Goal: Obtain resource: Obtain resource

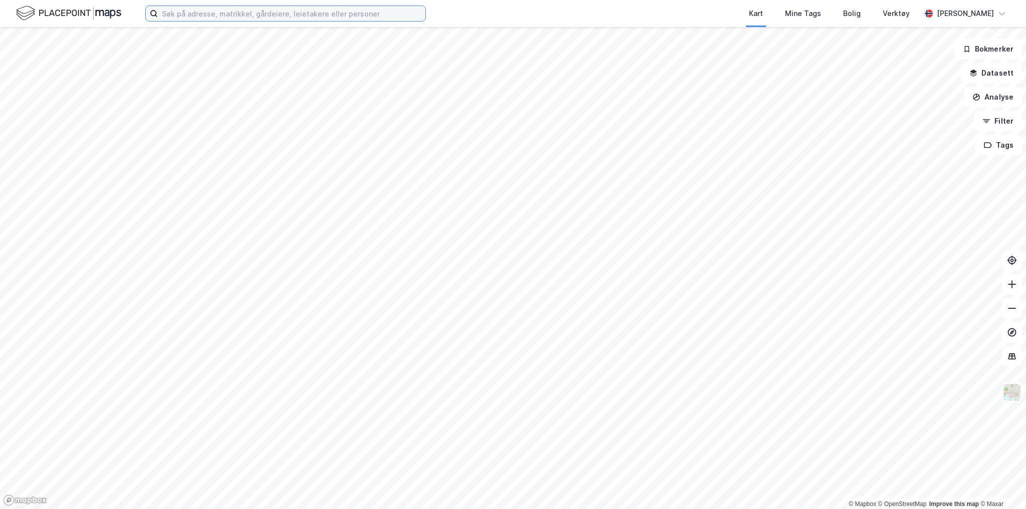
click at [252, 15] on input at bounding box center [291, 13] width 267 height 15
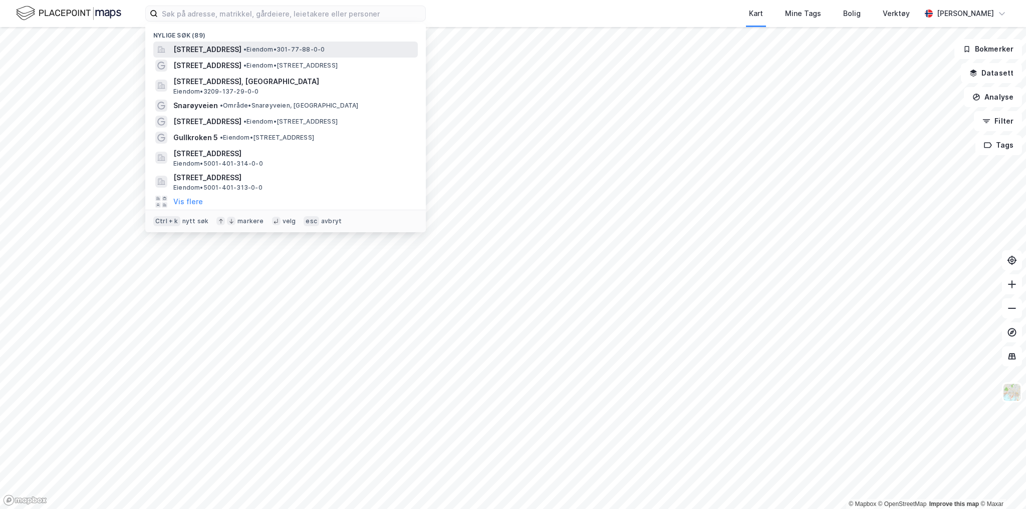
click at [241, 47] on span "[STREET_ADDRESS]" at bounding box center [207, 50] width 68 height 12
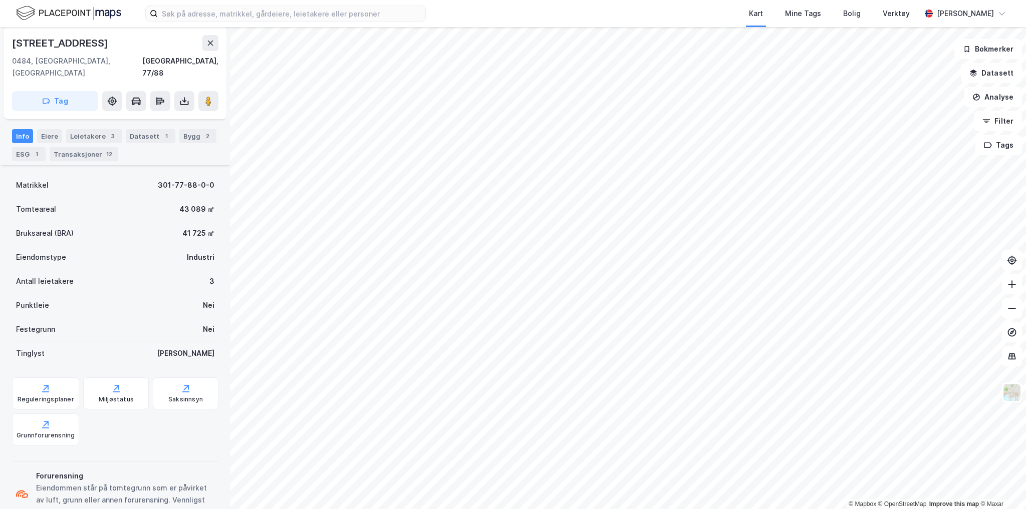
scroll to position [120, 0]
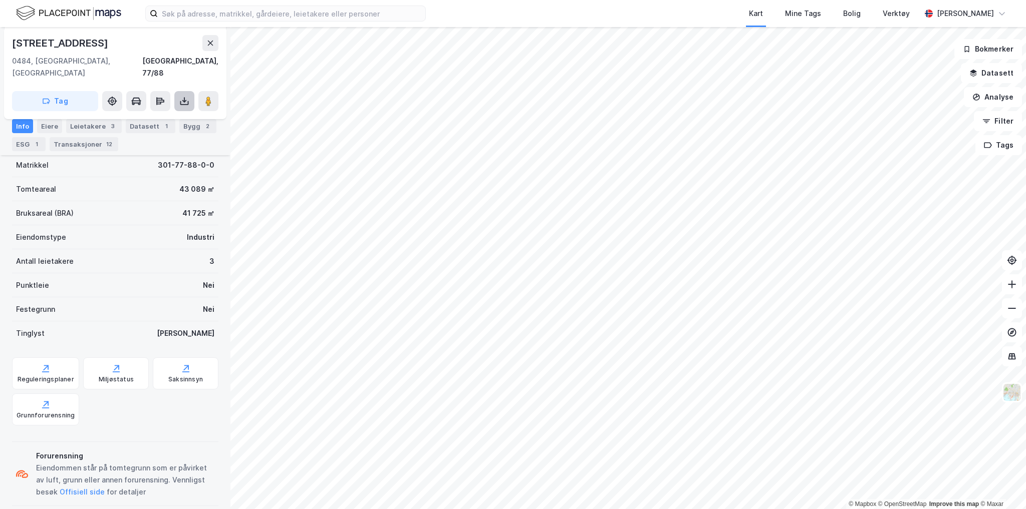
click at [184, 97] on icon at bounding box center [184, 100] width 1 height 6
click at [143, 117] on div "Last ned grunnbok" at bounding box center [135, 121] width 58 height 8
